Goal: Find specific page/section: Find specific page/section

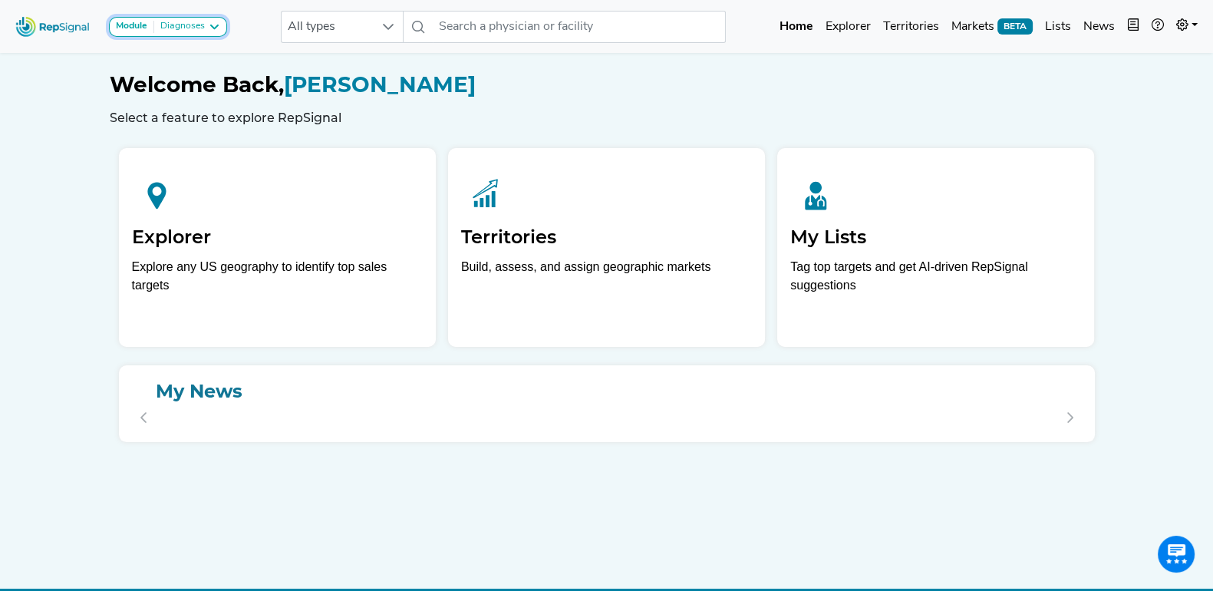
click at [217, 25] on icon at bounding box center [214, 27] width 12 height 12
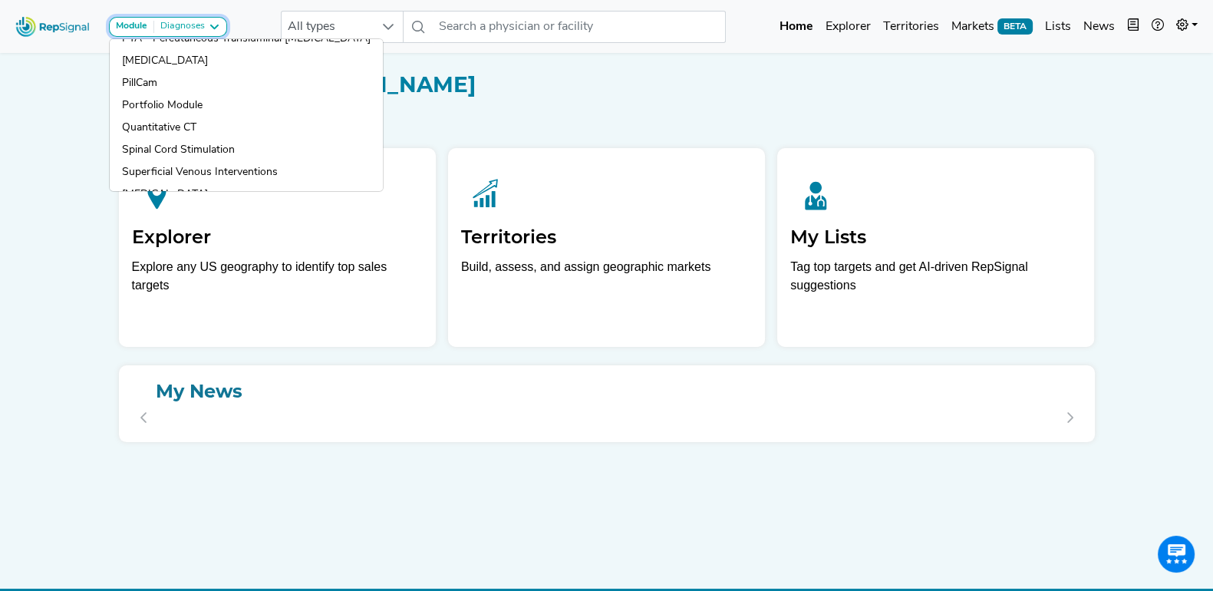
scroll to position [430, 0]
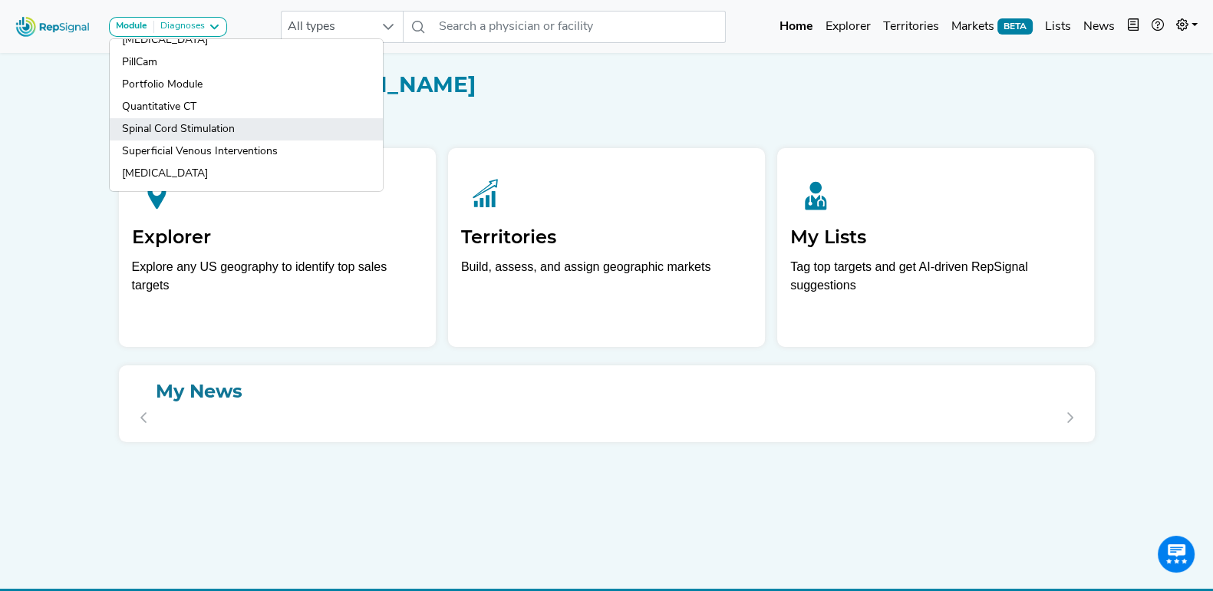
click at [227, 140] on link "Spinal Cord Stimulation" at bounding box center [246, 151] width 273 height 22
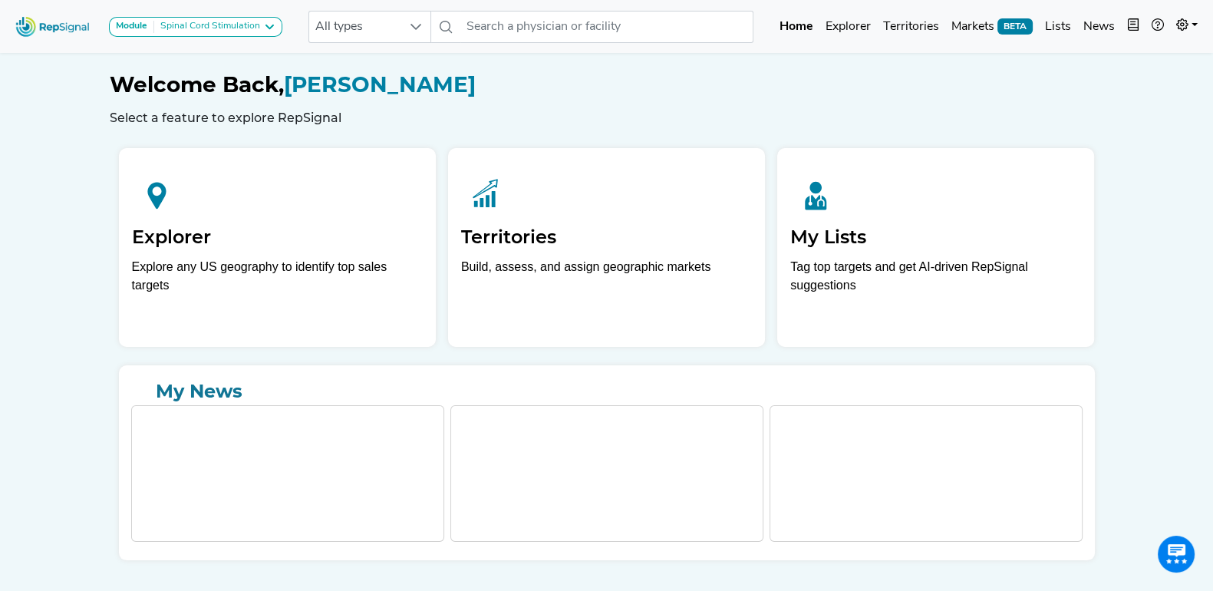
scroll to position [40, 0]
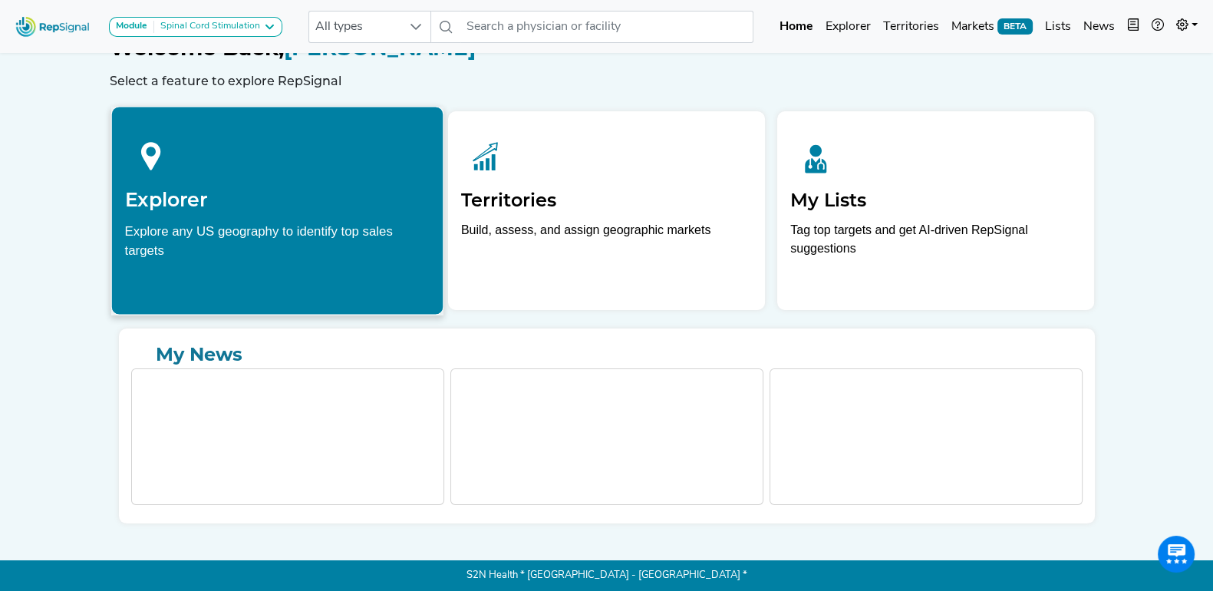
click at [193, 189] on h2 "Explorer" at bounding box center [276, 199] width 305 height 23
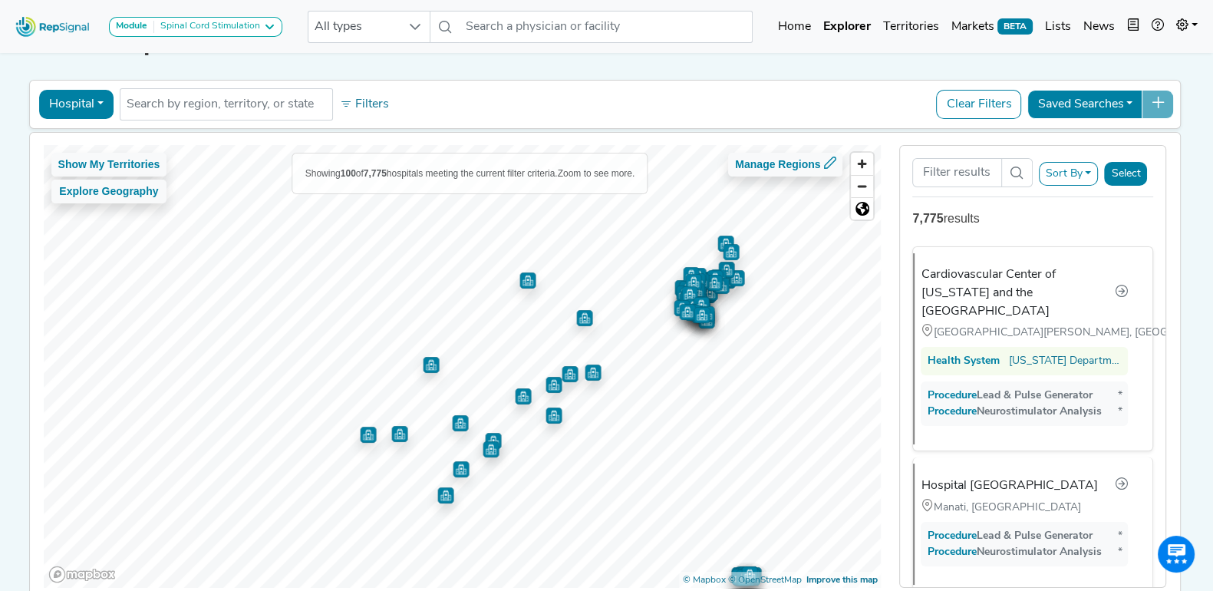
scroll to position [43, 15]
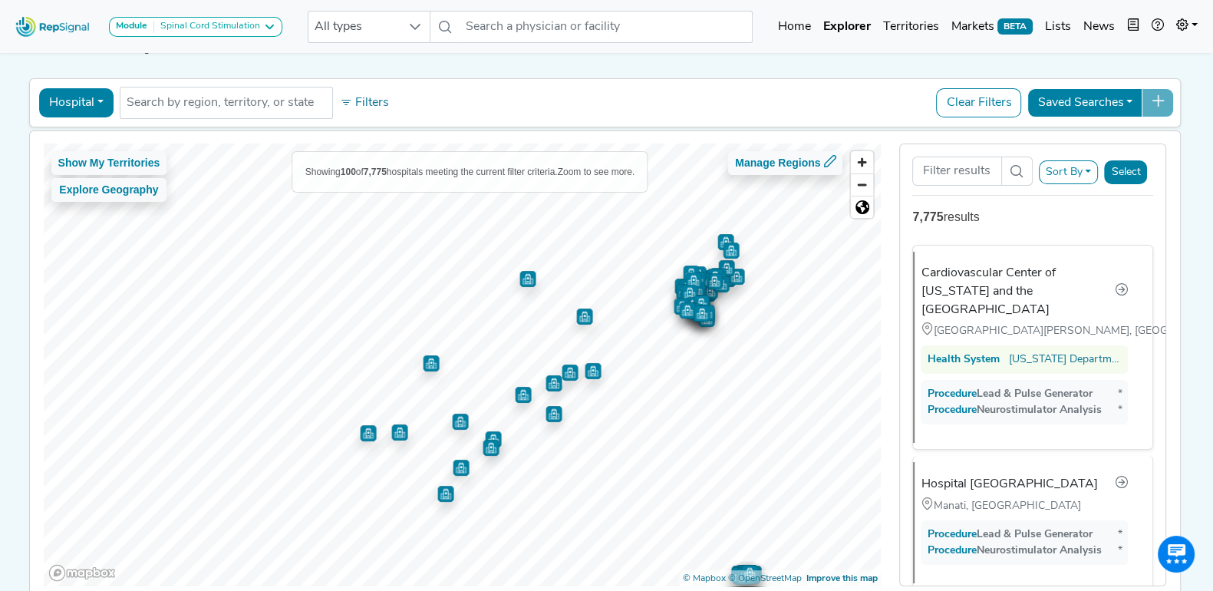
click at [84, 103] on button "Hospital" at bounding box center [76, 102] width 74 height 29
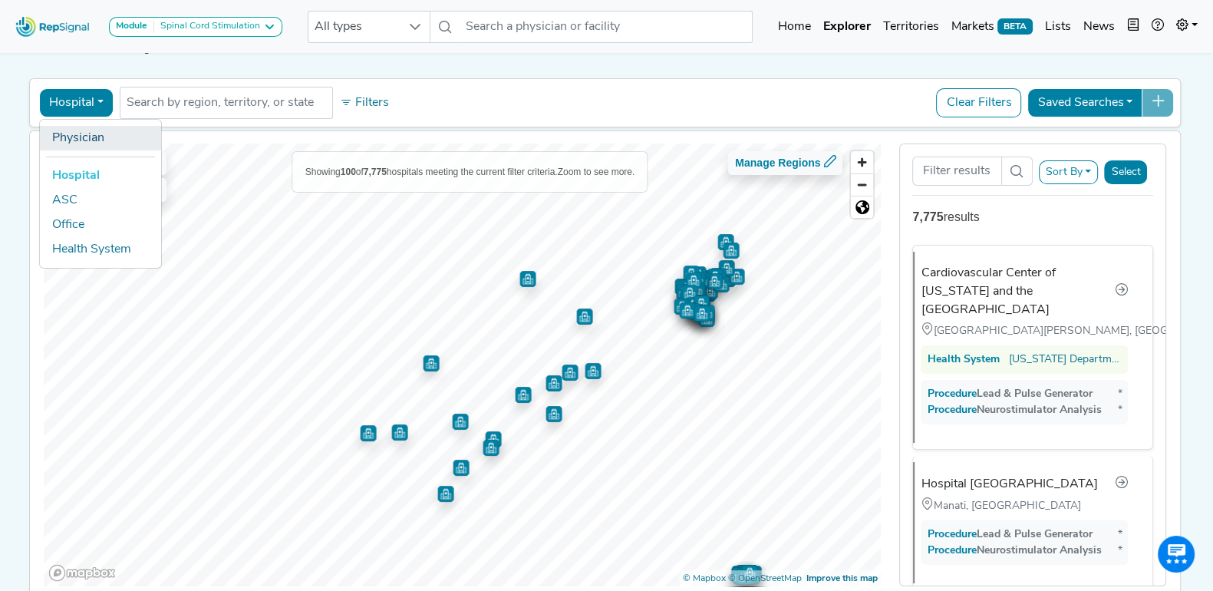
click at [79, 131] on link "Physician" at bounding box center [100, 138] width 121 height 25
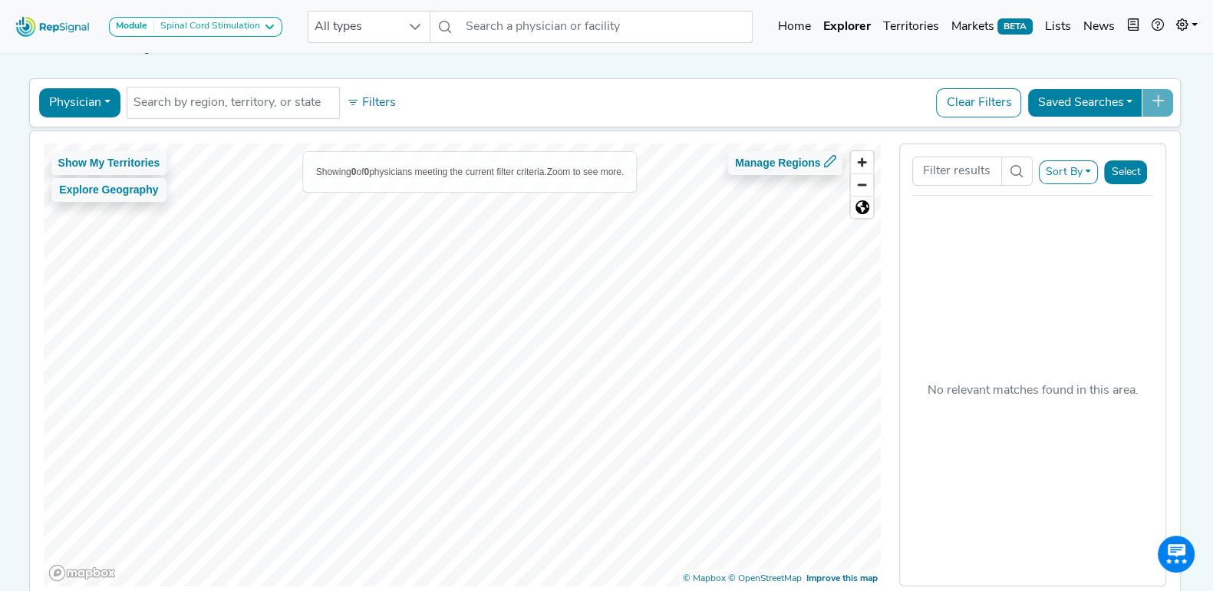
click at [75, 98] on button "Physician" at bounding box center [79, 102] width 81 height 29
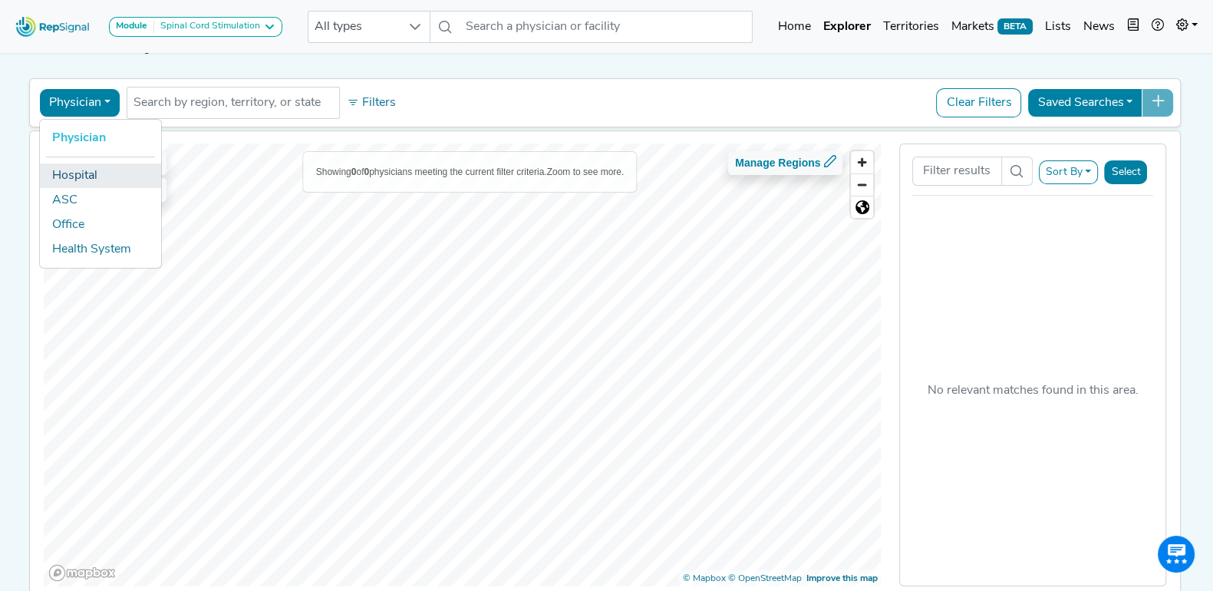
click at [64, 172] on link "Hospital" at bounding box center [100, 175] width 121 height 25
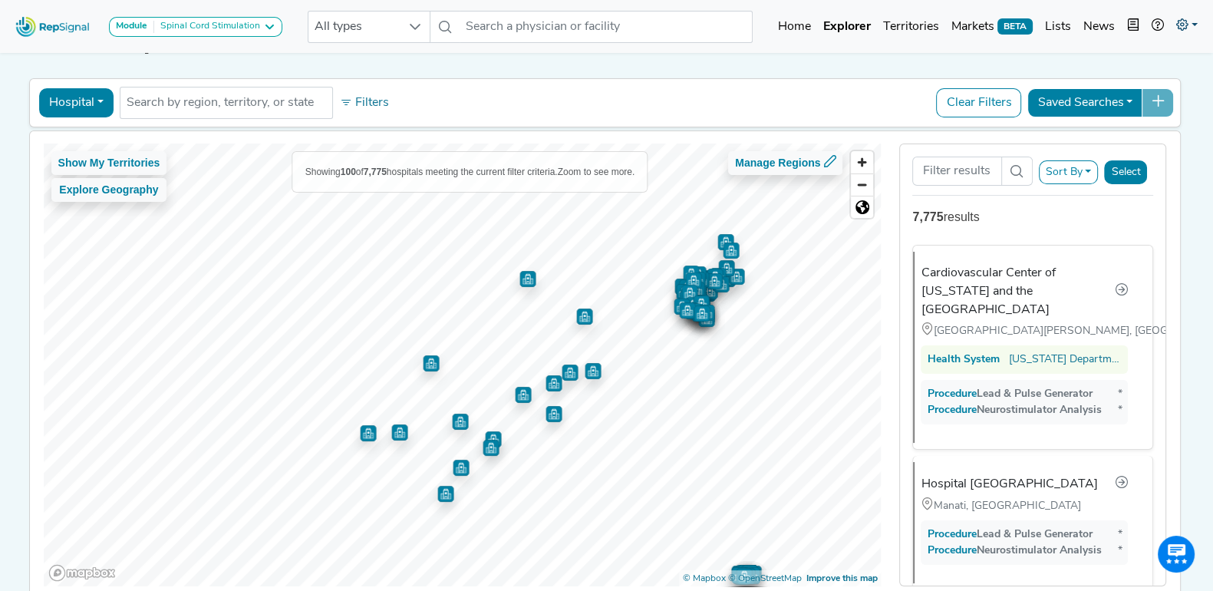
click at [1180, 20] on icon at bounding box center [1182, 24] width 12 height 12
click at [1112, 133] on link "Logout" at bounding box center [1141, 127] width 121 height 31
